Goal: Transaction & Acquisition: Book appointment/travel/reservation

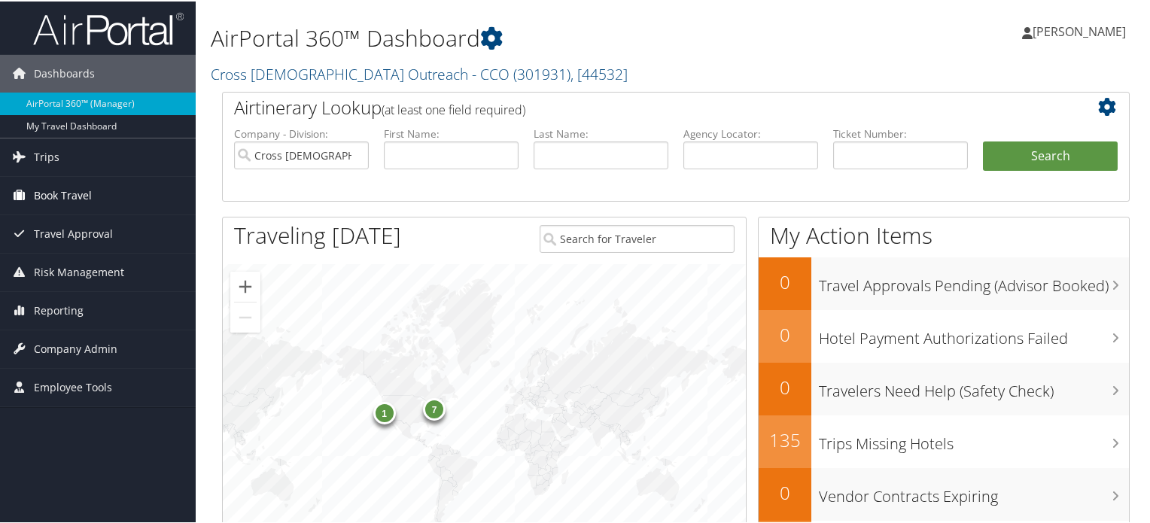
click at [90, 198] on span "Book Travel" at bounding box center [63, 194] width 58 height 38
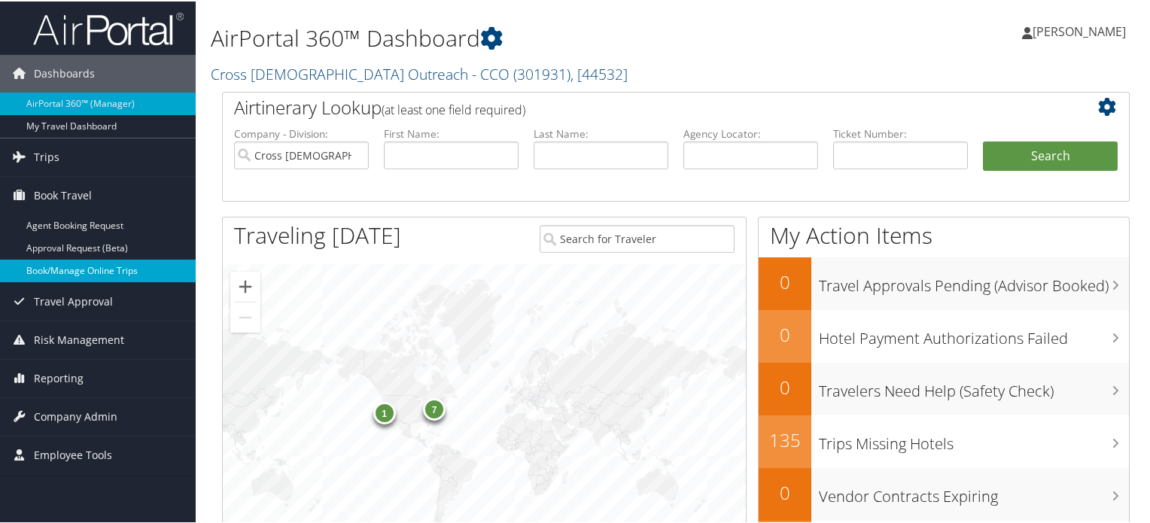
click at [95, 278] on link "Book/Manage Online Trips" at bounding box center [98, 269] width 196 height 23
